Goal: Task Accomplishment & Management: Use online tool/utility

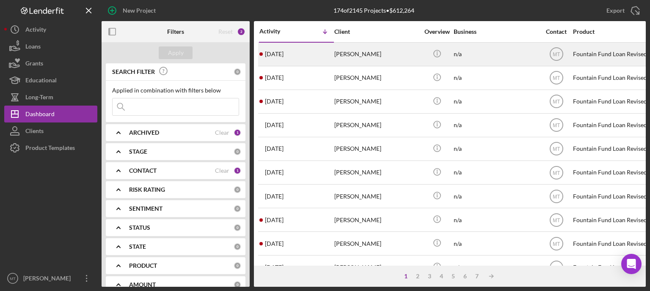
click at [363, 55] on div "[PERSON_NAME]" at bounding box center [376, 54] width 85 height 22
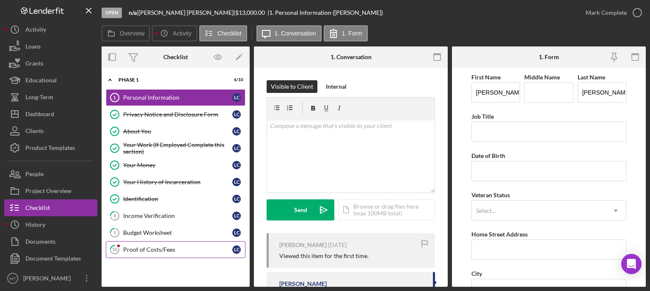
click at [145, 250] on div "Proof of Costs/Fees" at bounding box center [177, 250] width 109 height 7
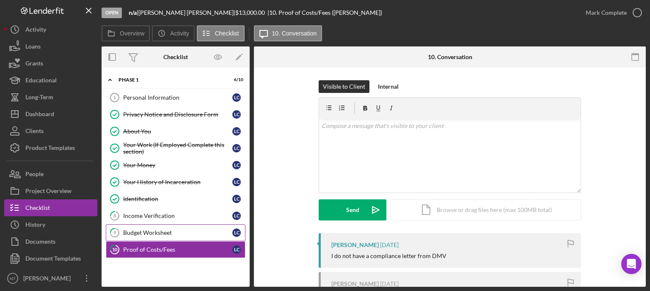
click at [148, 235] on link "9 Budget Worksheet L C" at bounding box center [176, 233] width 140 height 17
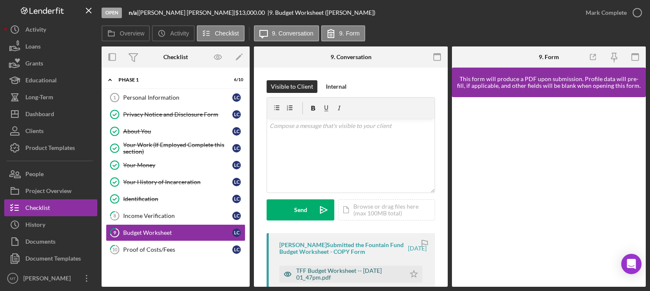
click at [324, 271] on div "TFF Budget Worksheet -- [DATE] 01_47pm.pdf" at bounding box center [348, 275] width 105 height 14
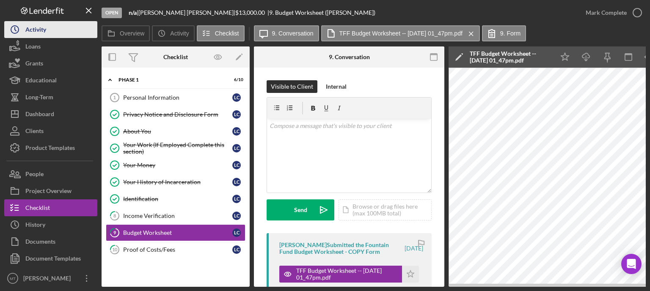
click at [60, 33] on button "Icon/History Activity" at bounding box center [50, 29] width 93 height 17
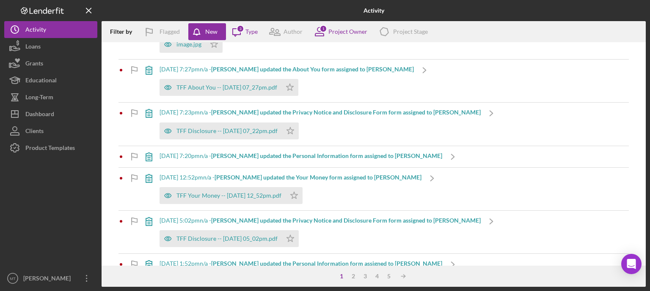
scroll to position [125, 0]
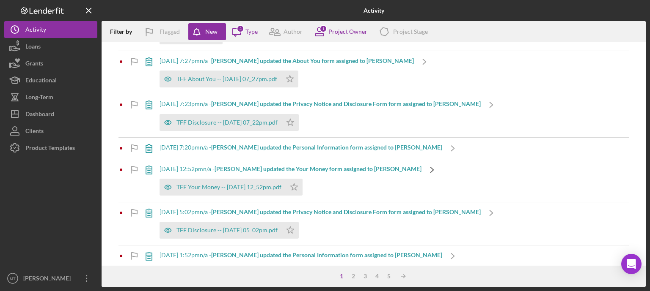
click at [421, 172] on icon "Icon/Navigate" at bounding box center [431, 169] width 21 height 21
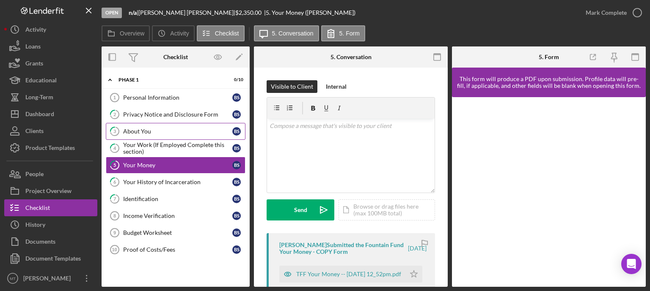
click at [133, 131] on div "About You" at bounding box center [177, 131] width 109 height 7
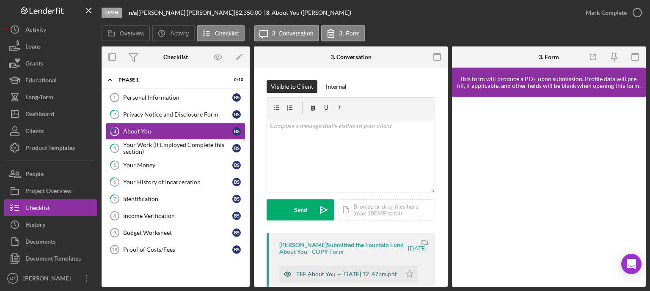
click at [314, 275] on div "TFF About You -- [DATE] 12_47pm.pdf" at bounding box center [346, 274] width 101 height 7
